Goal: Transaction & Acquisition: Purchase product/service

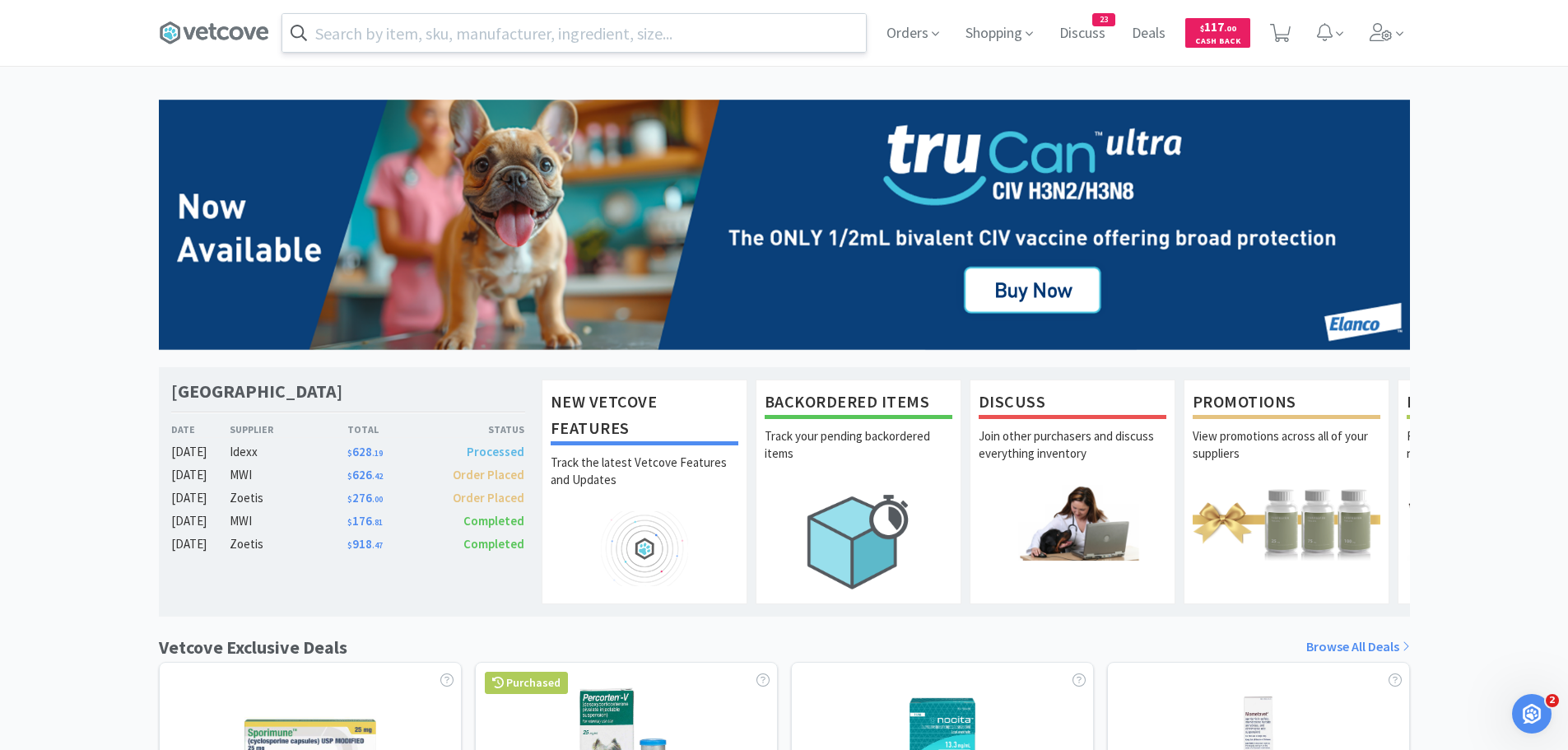
click at [522, 26] on input "text" at bounding box center [574, 32] width 584 height 37
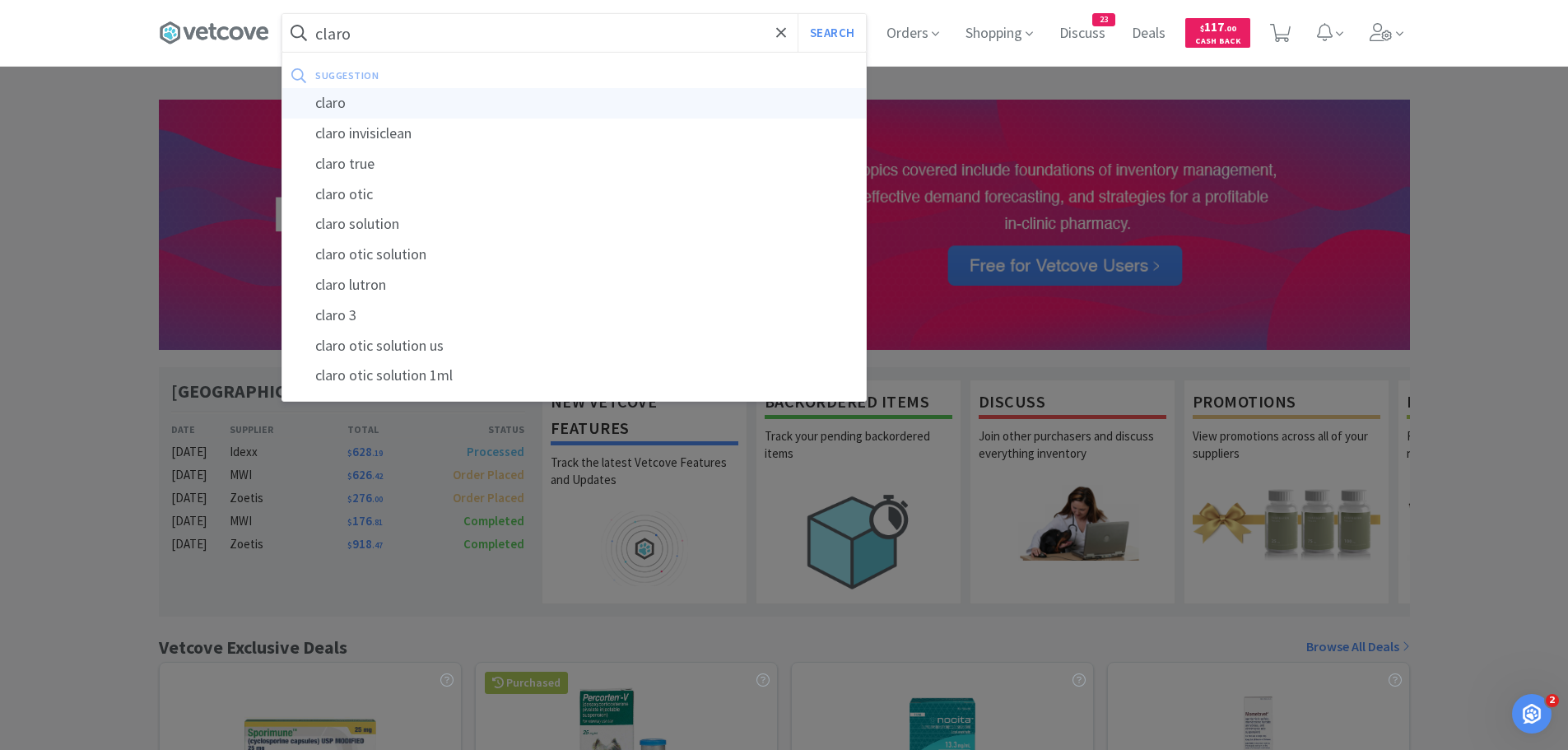
type input "claro"
click at [367, 94] on div "claro" at bounding box center [574, 104] width 584 height 31
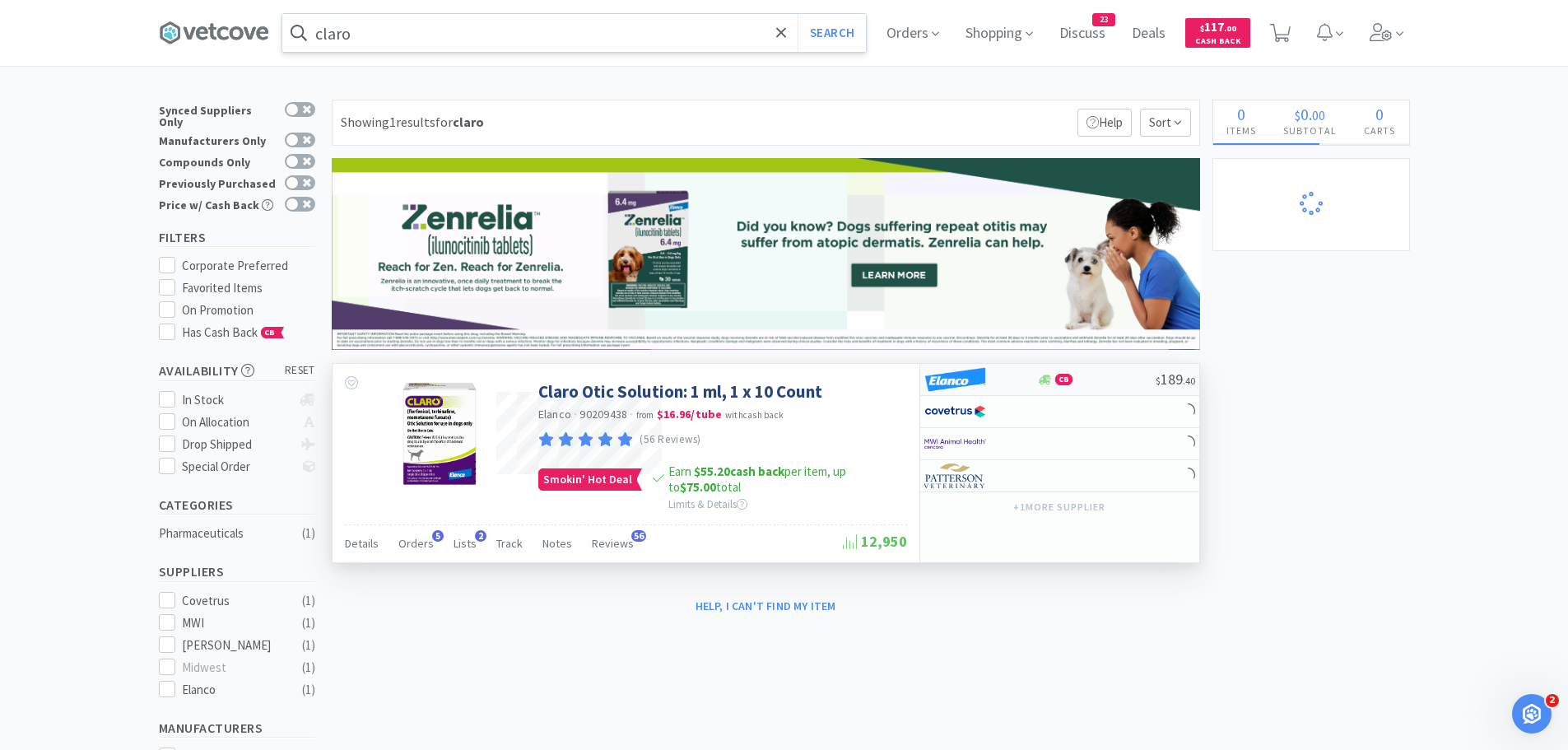
click at [996, 382] on div at bounding box center [969, 380] width 90 height 28
select select "1"
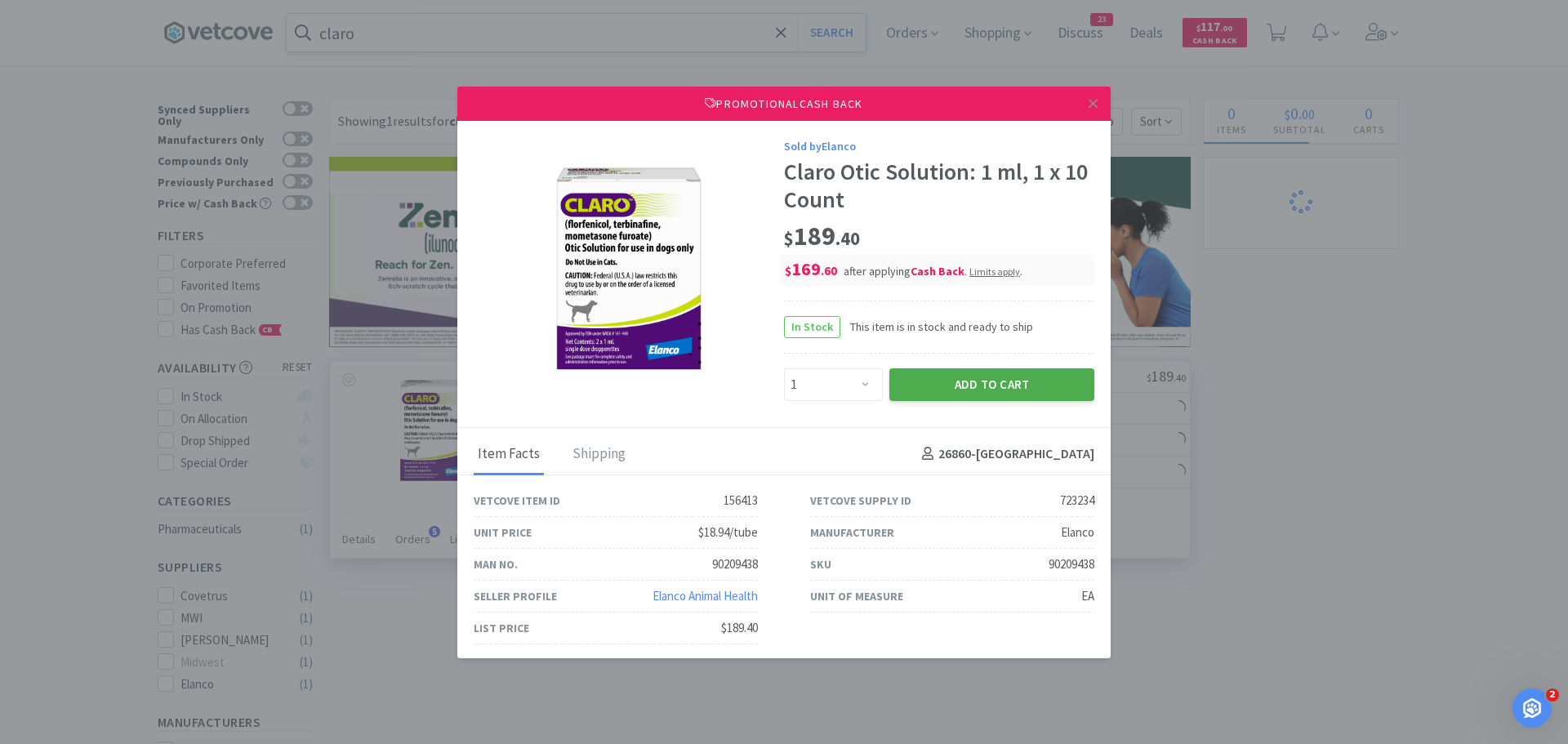
click at [948, 384] on button "Add to Cart" at bounding box center [991, 384] width 205 height 33
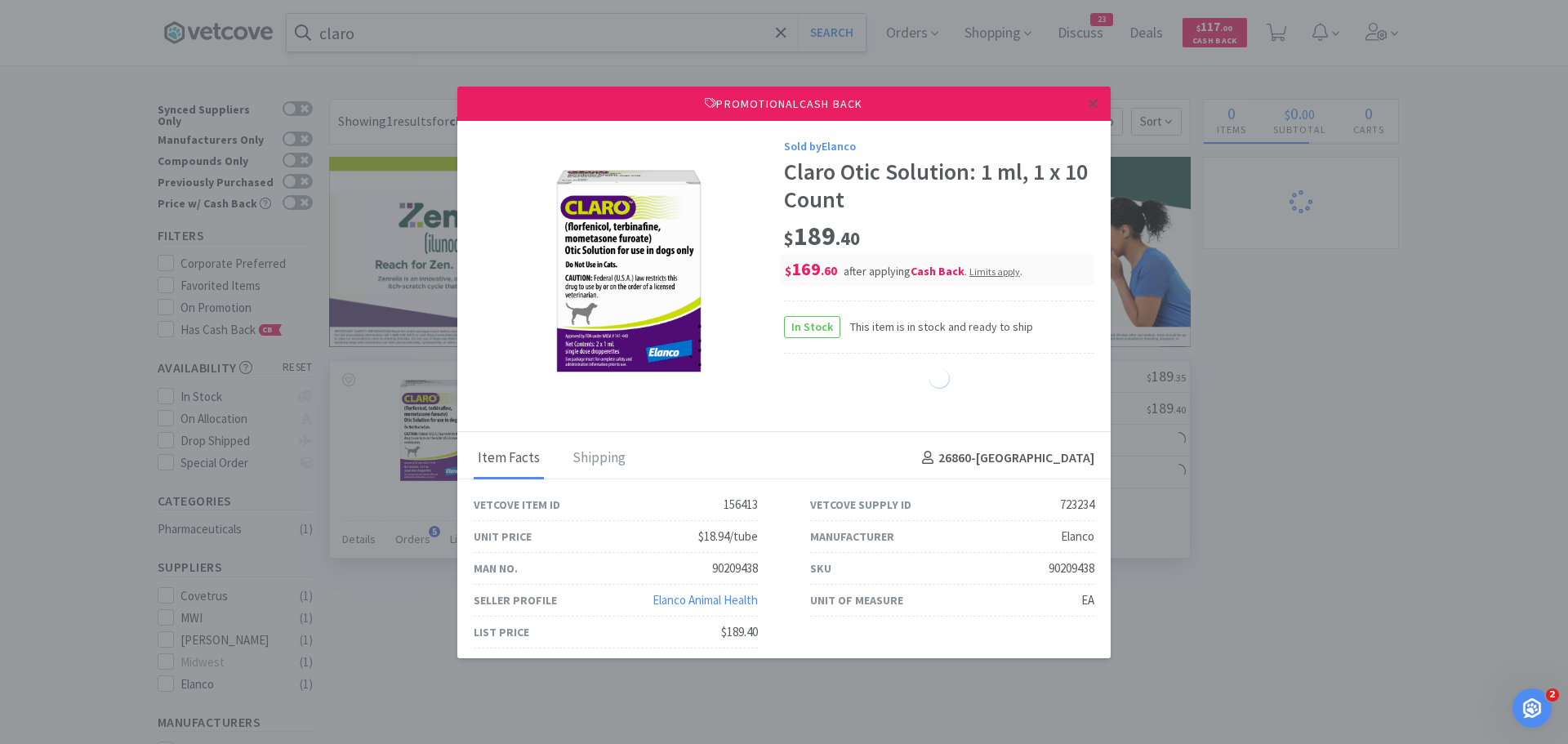
select select "1"
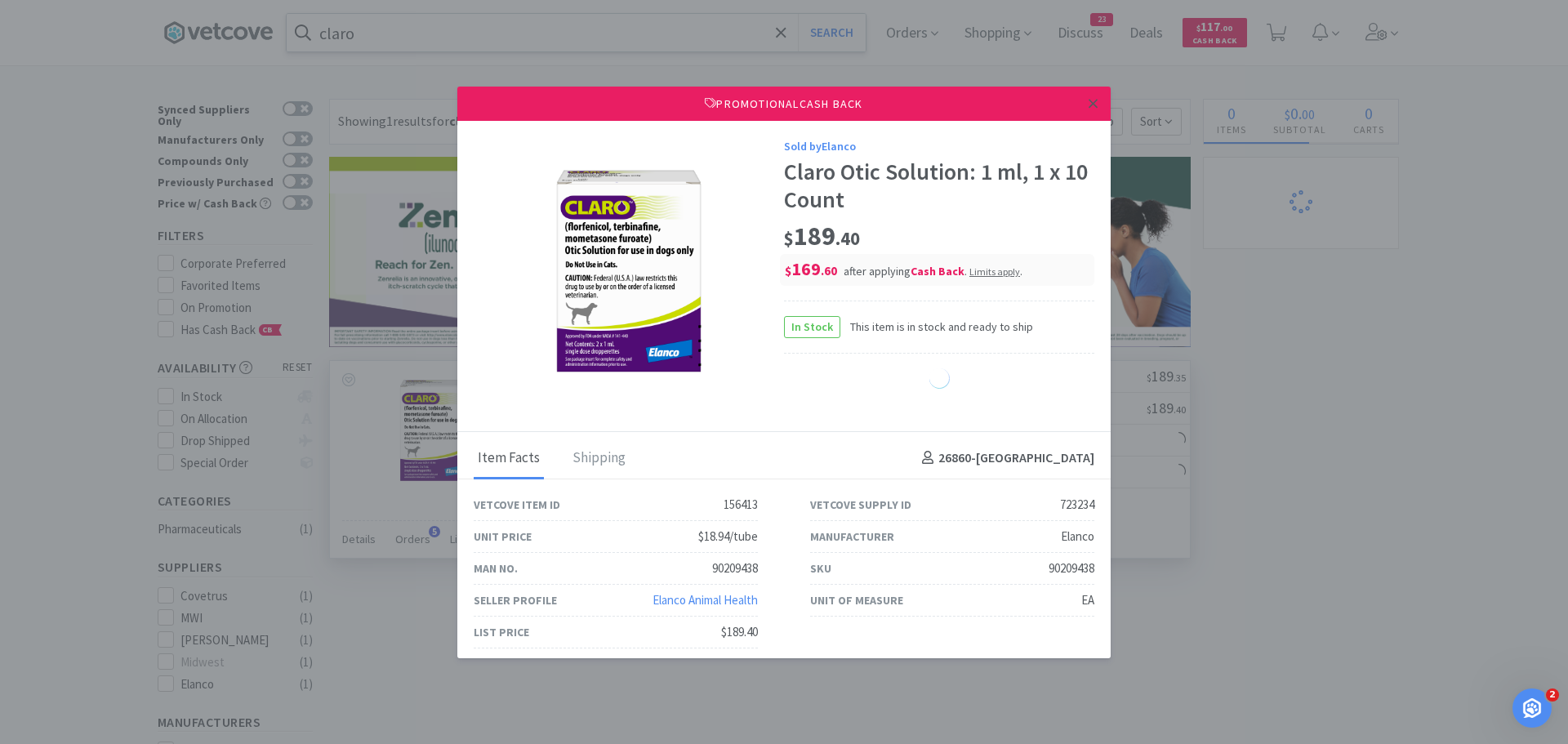
select select "1"
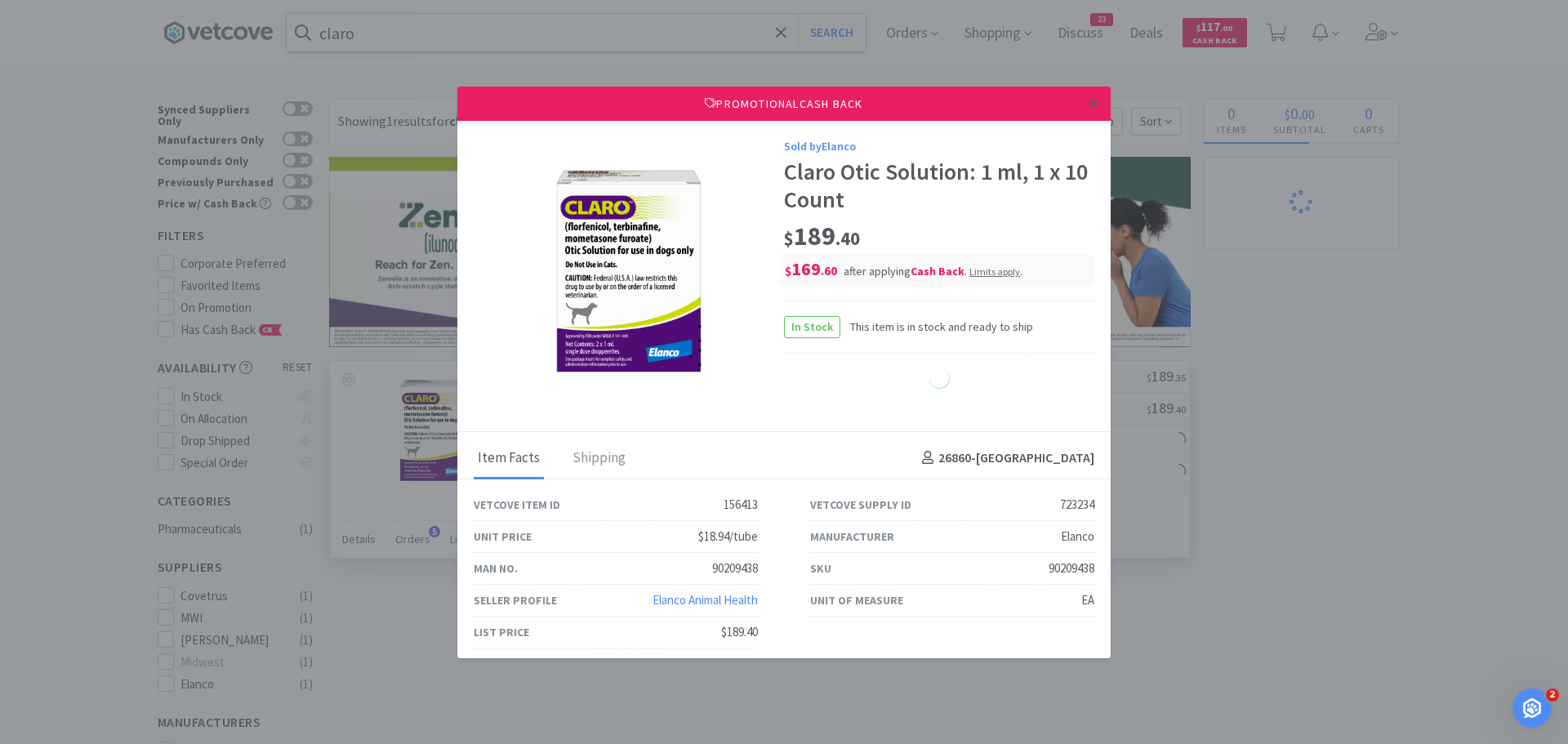
select select "1"
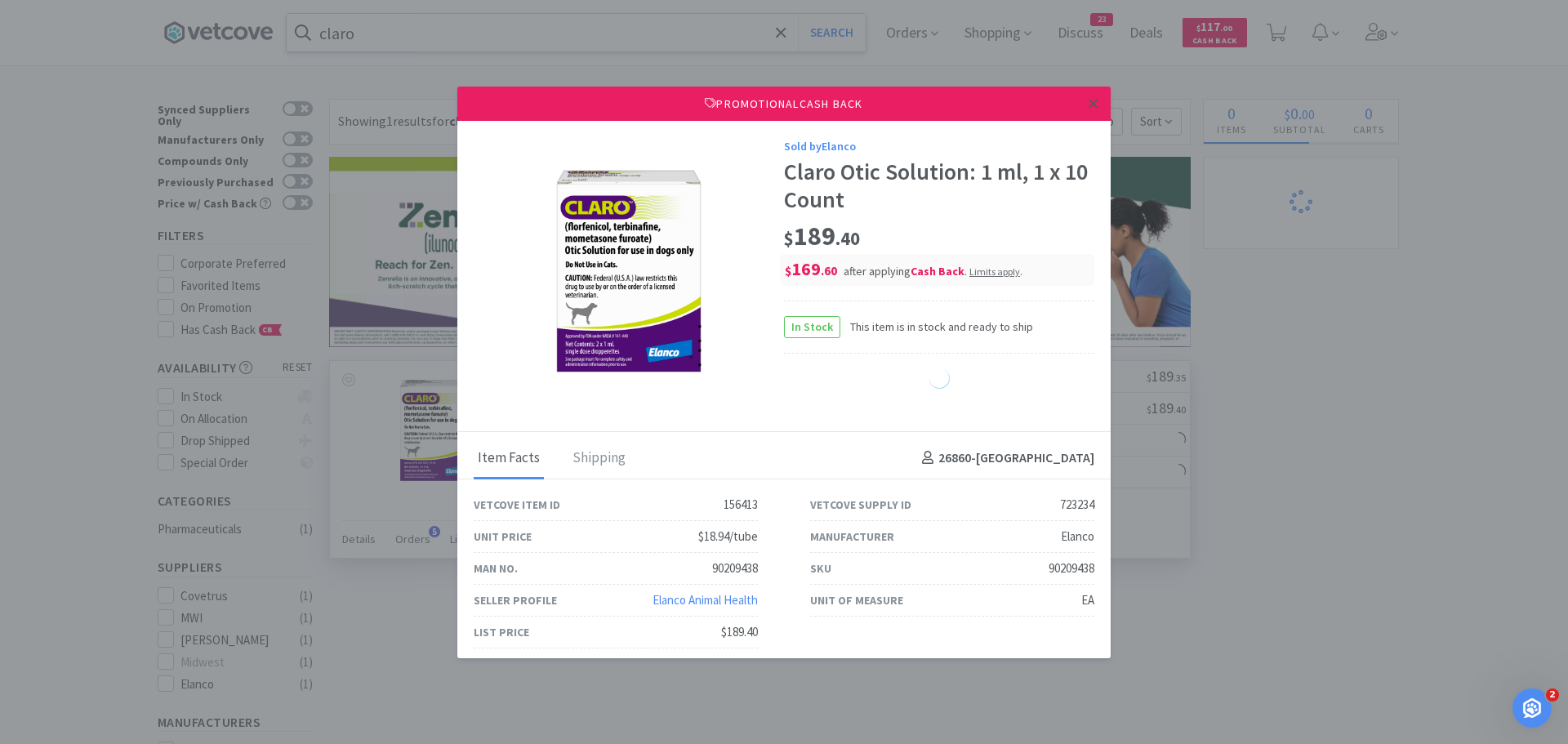
select select "1"
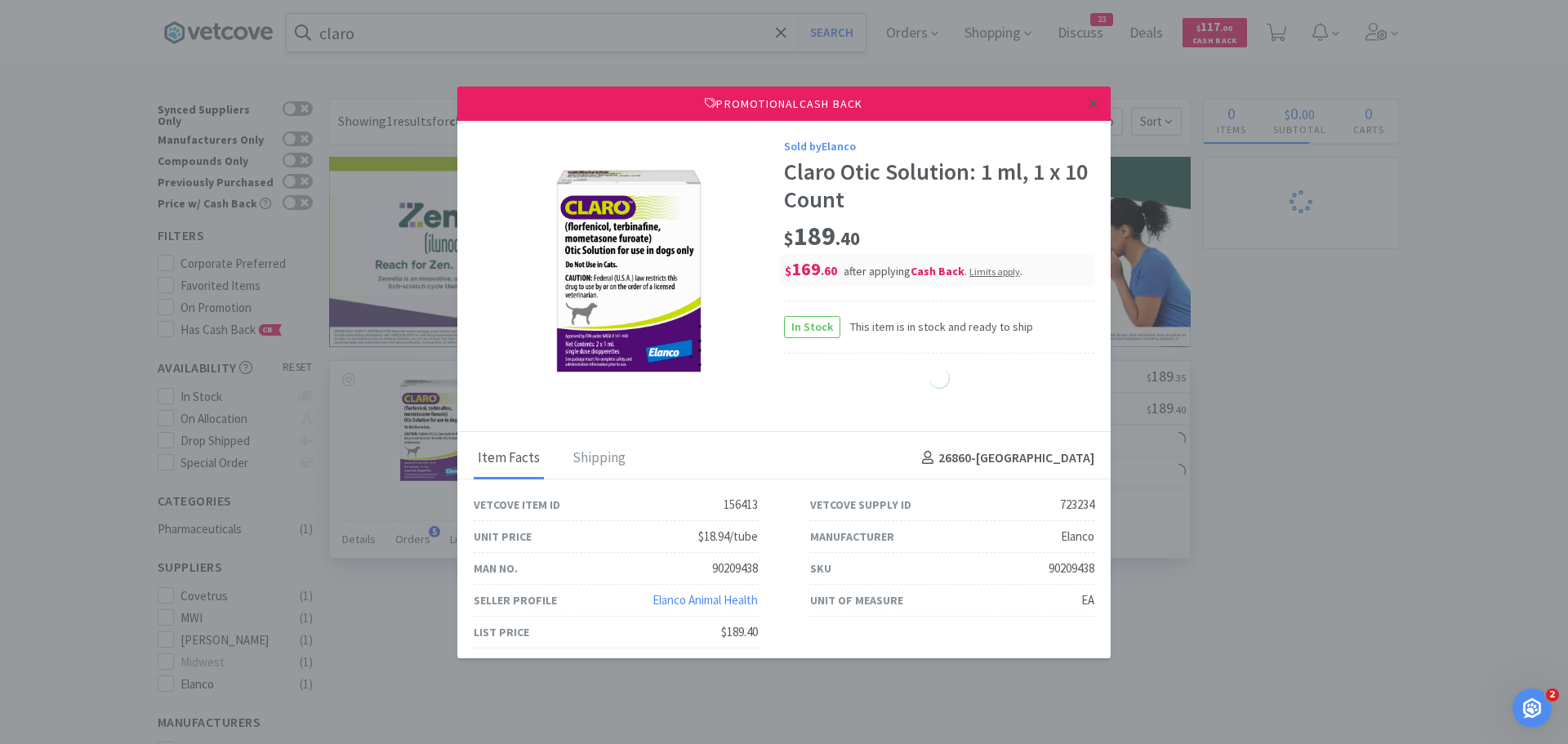
select select "1"
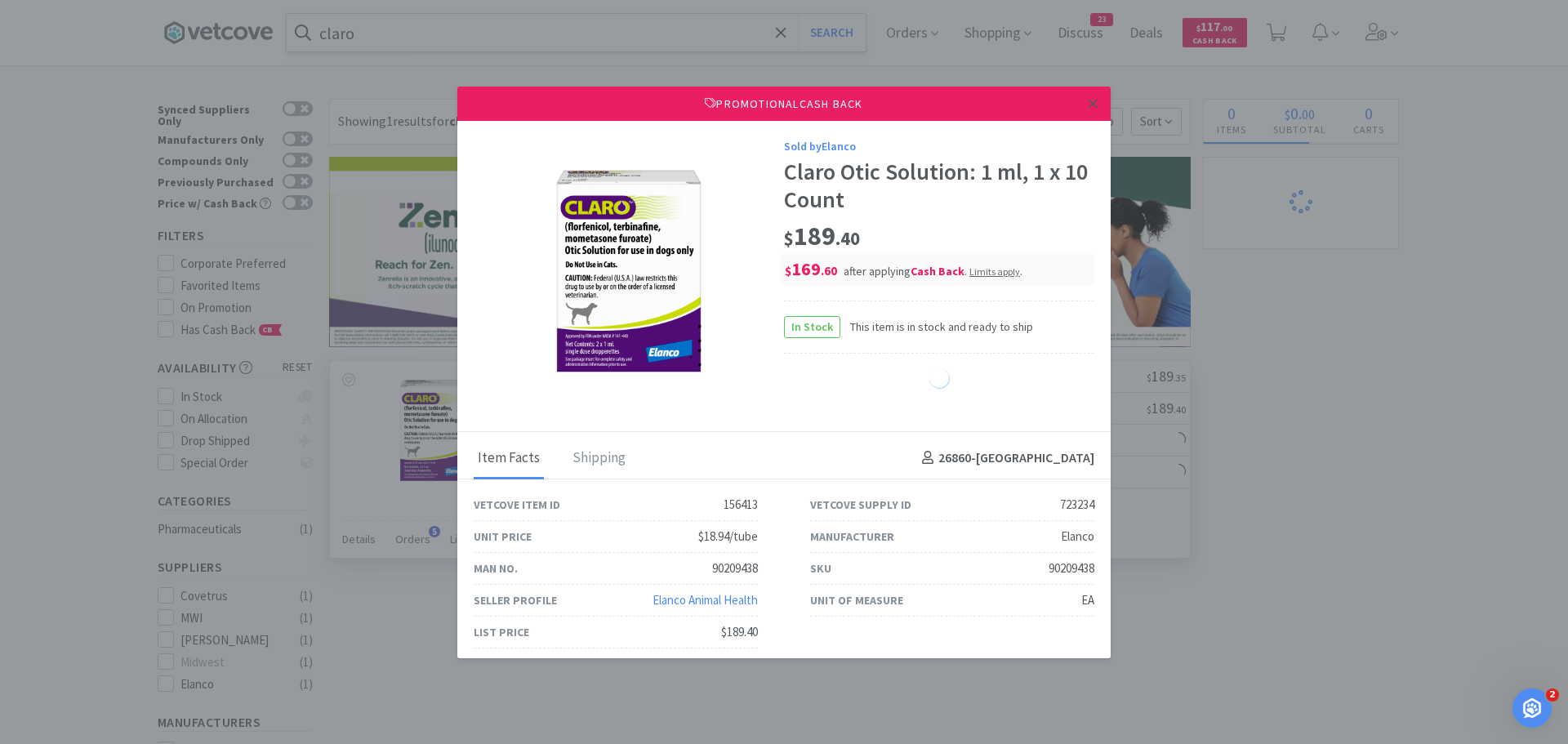
select select "1"
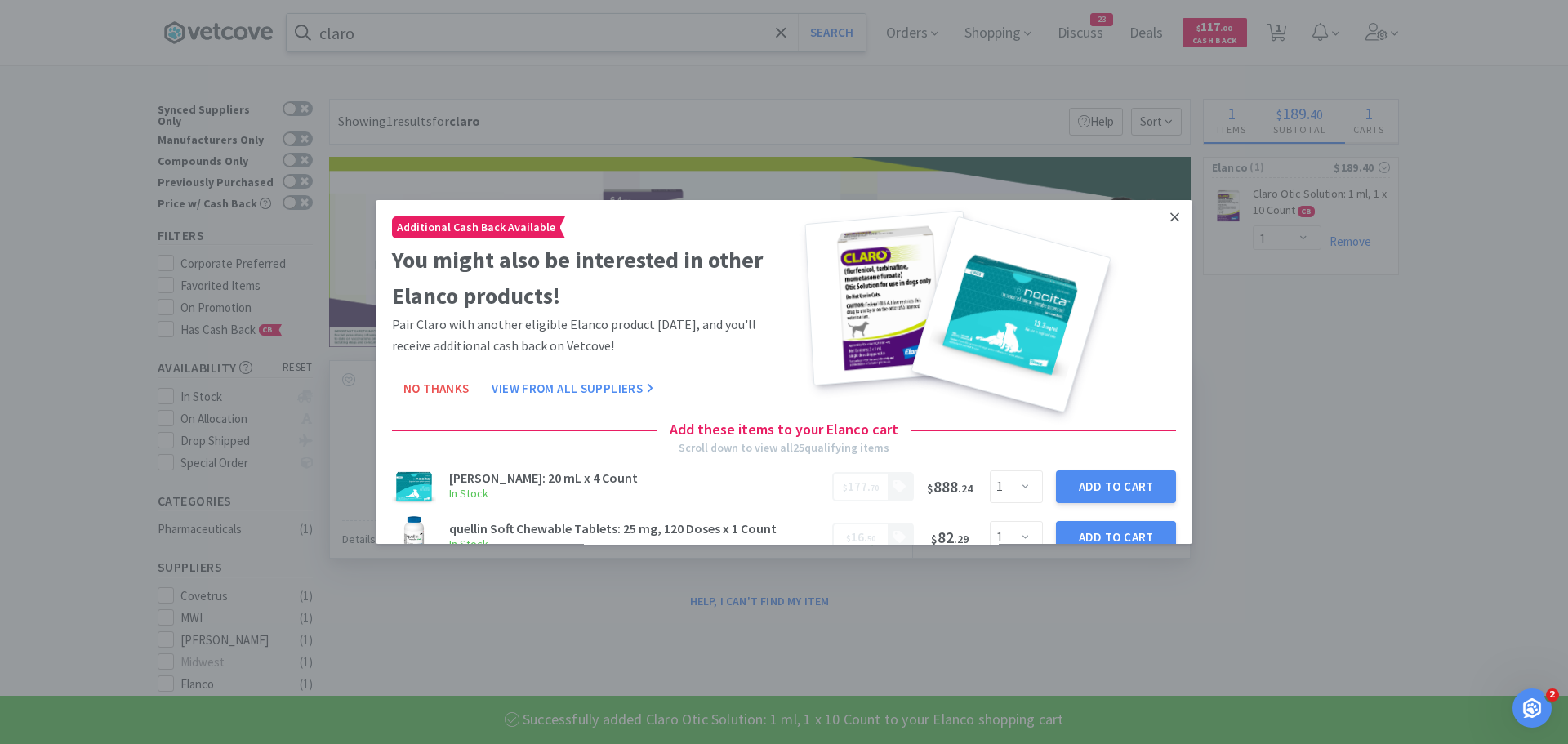
click at [1170, 213] on icon at bounding box center [1175, 217] width 9 height 14
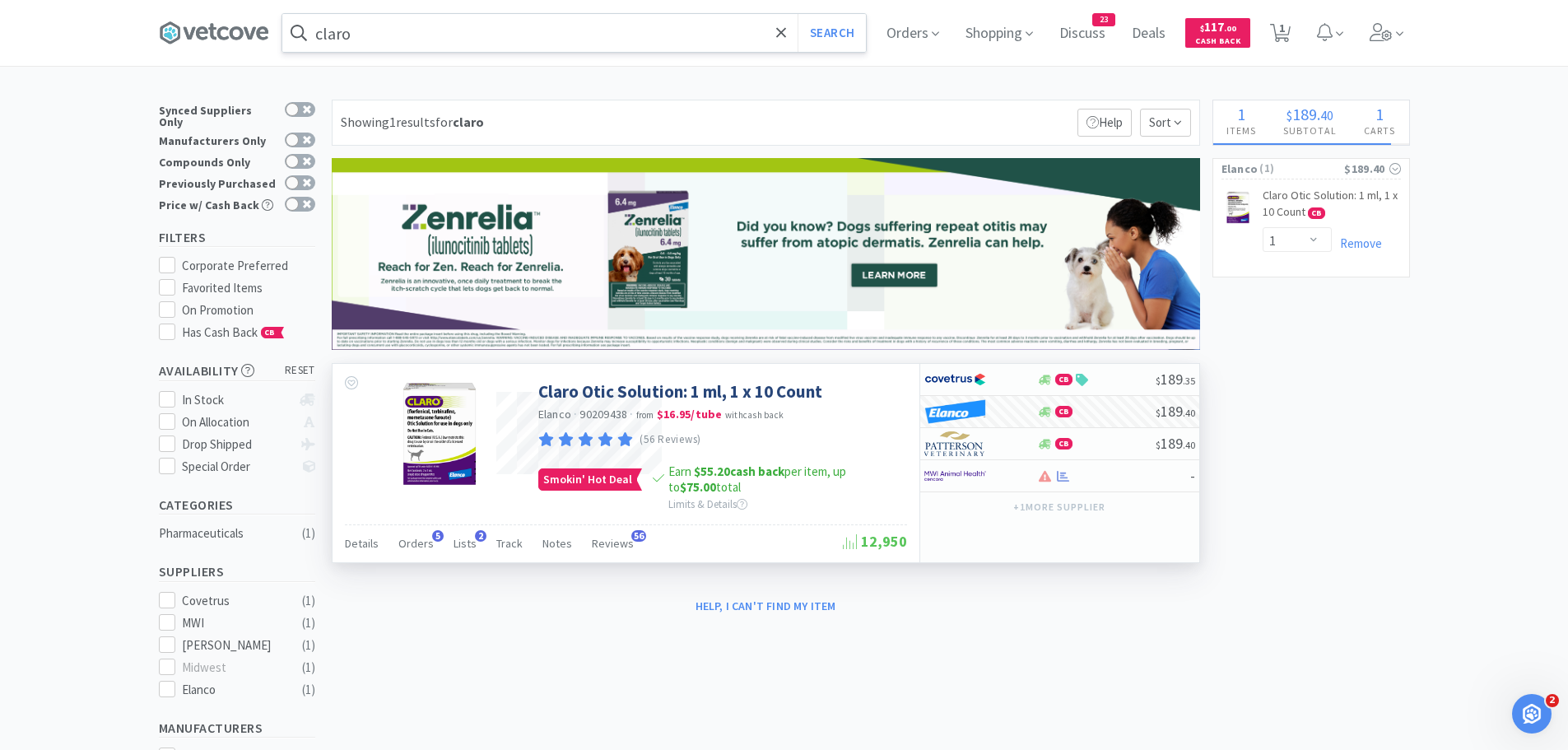
click at [415, 49] on input "claro" at bounding box center [574, 32] width 584 height 37
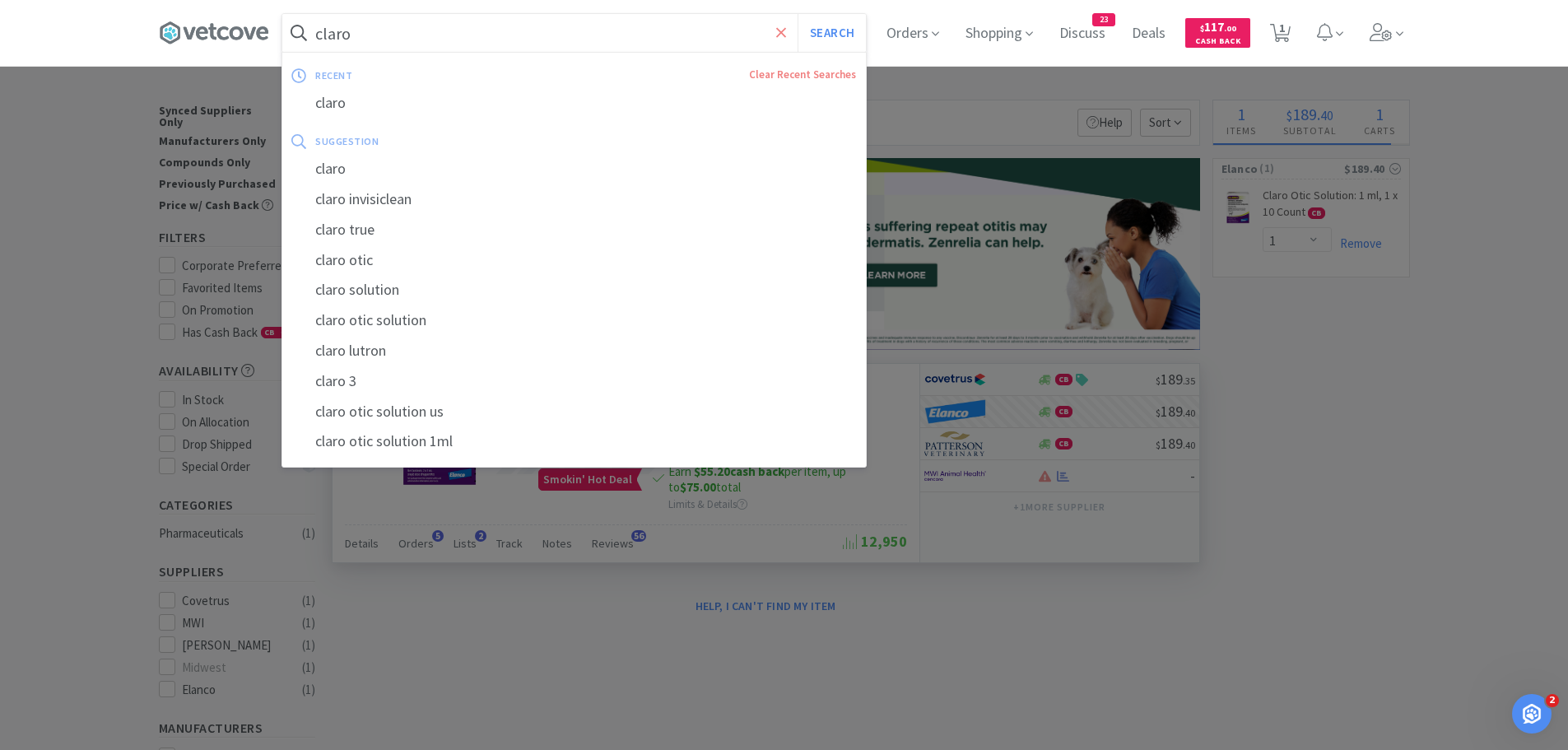
click at [787, 29] on icon at bounding box center [781, 32] width 11 height 16
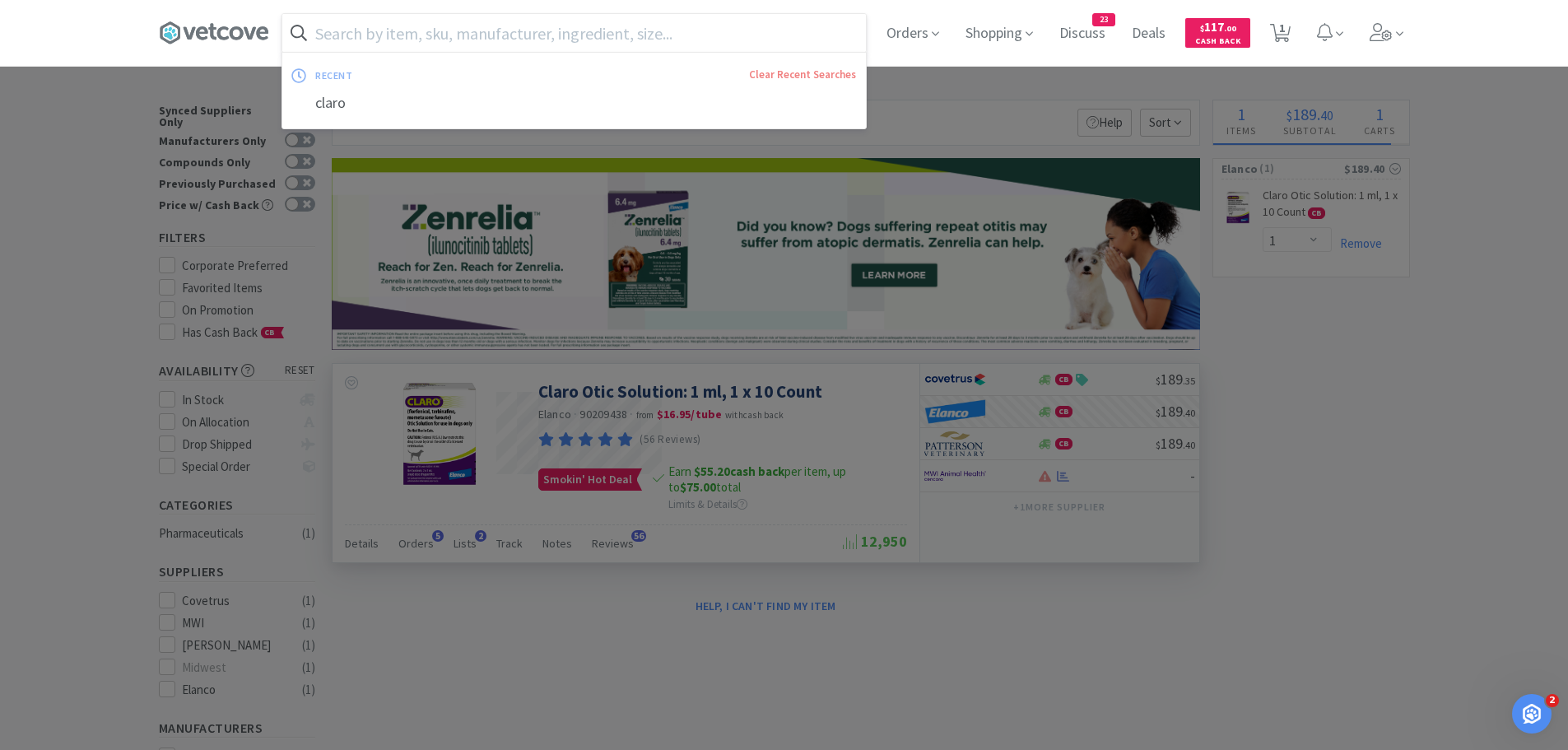
click at [956, 89] on div at bounding box center [784, 375] width 1568 height 750
